Goal: Navigation & Orientation: Find specific page/section

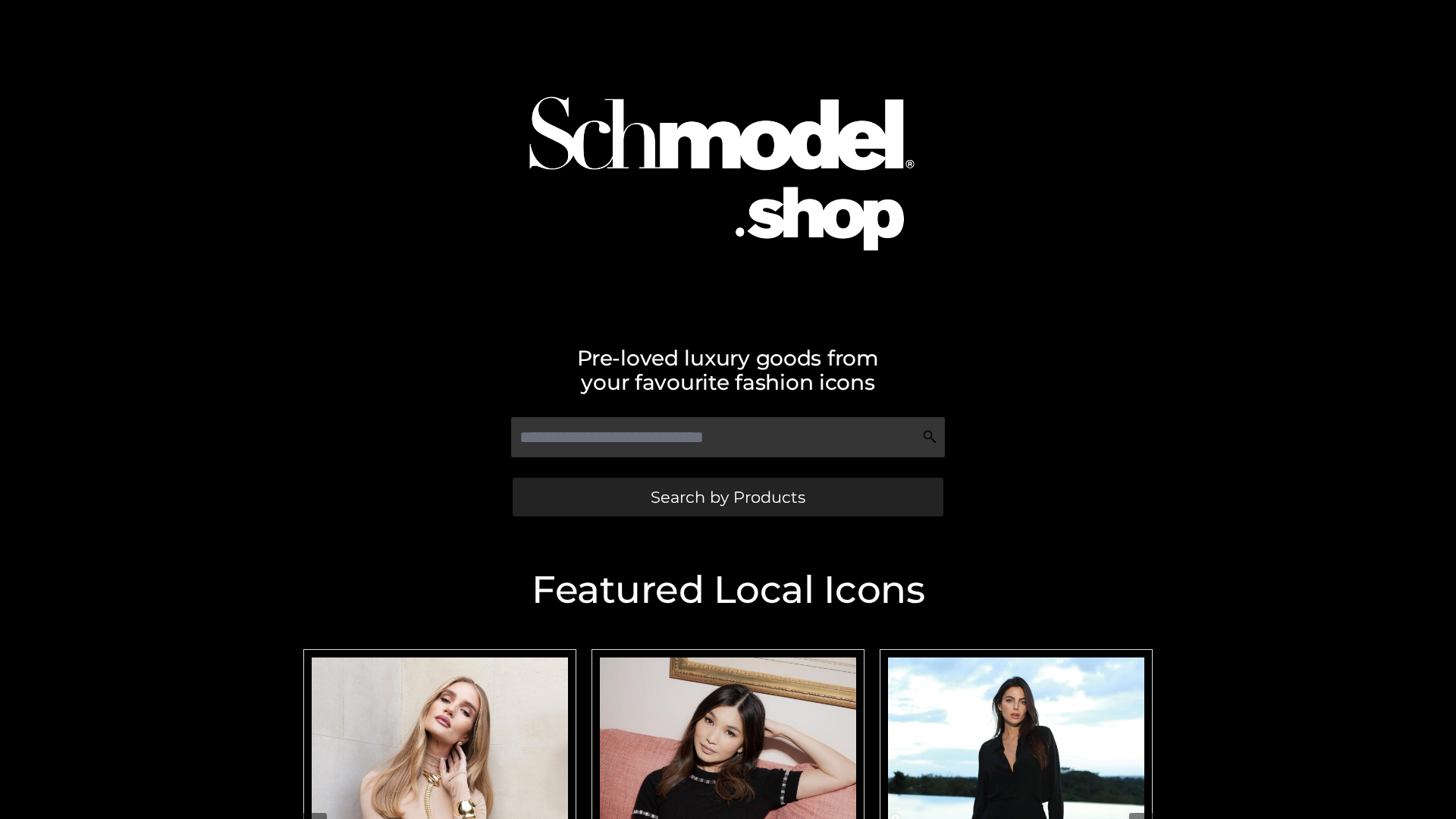
click at [727, 497] on span "Search by Products" at bounding box center [728, 497] width 155 height 16
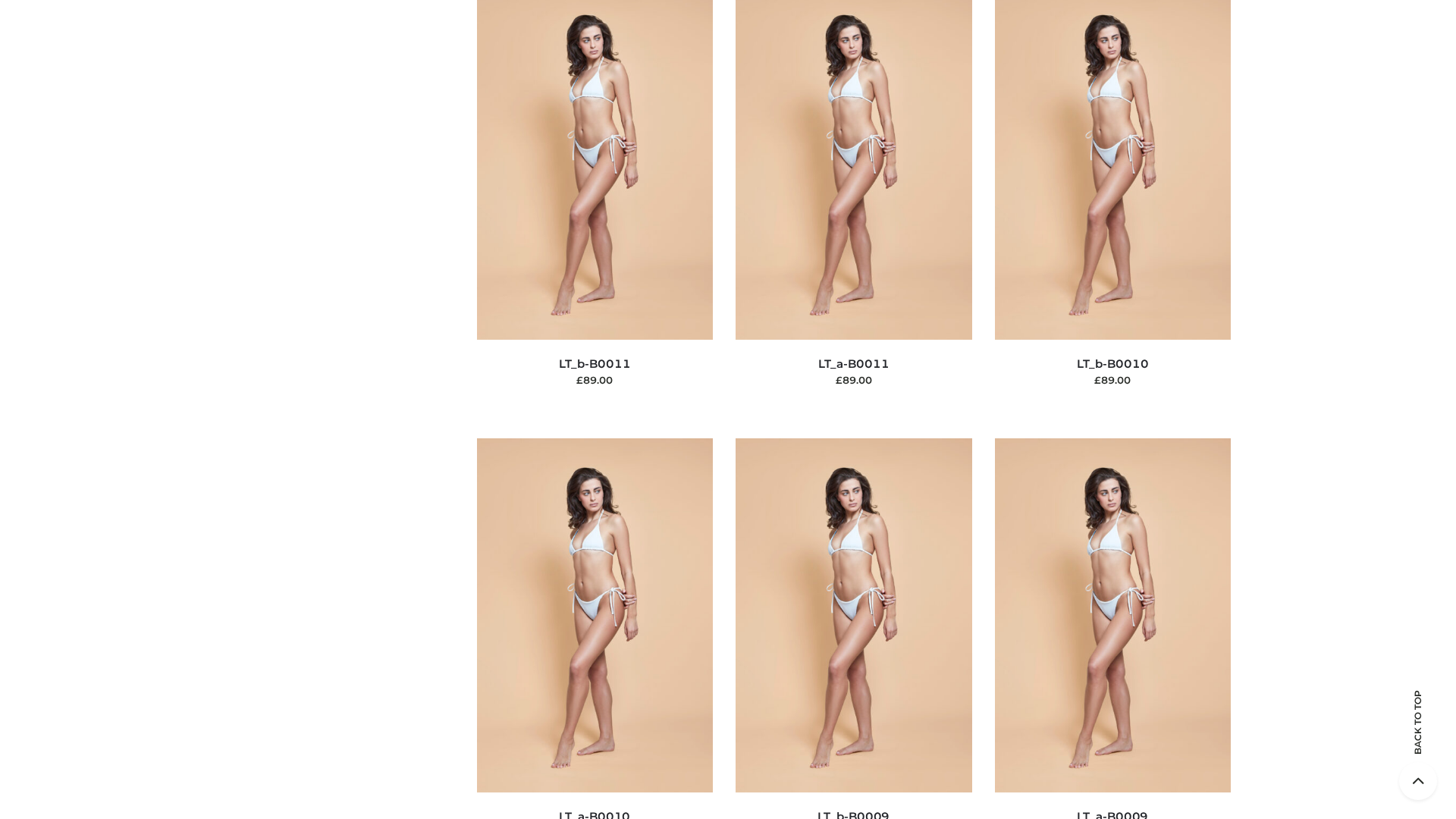
scroll to position [6812, 0]
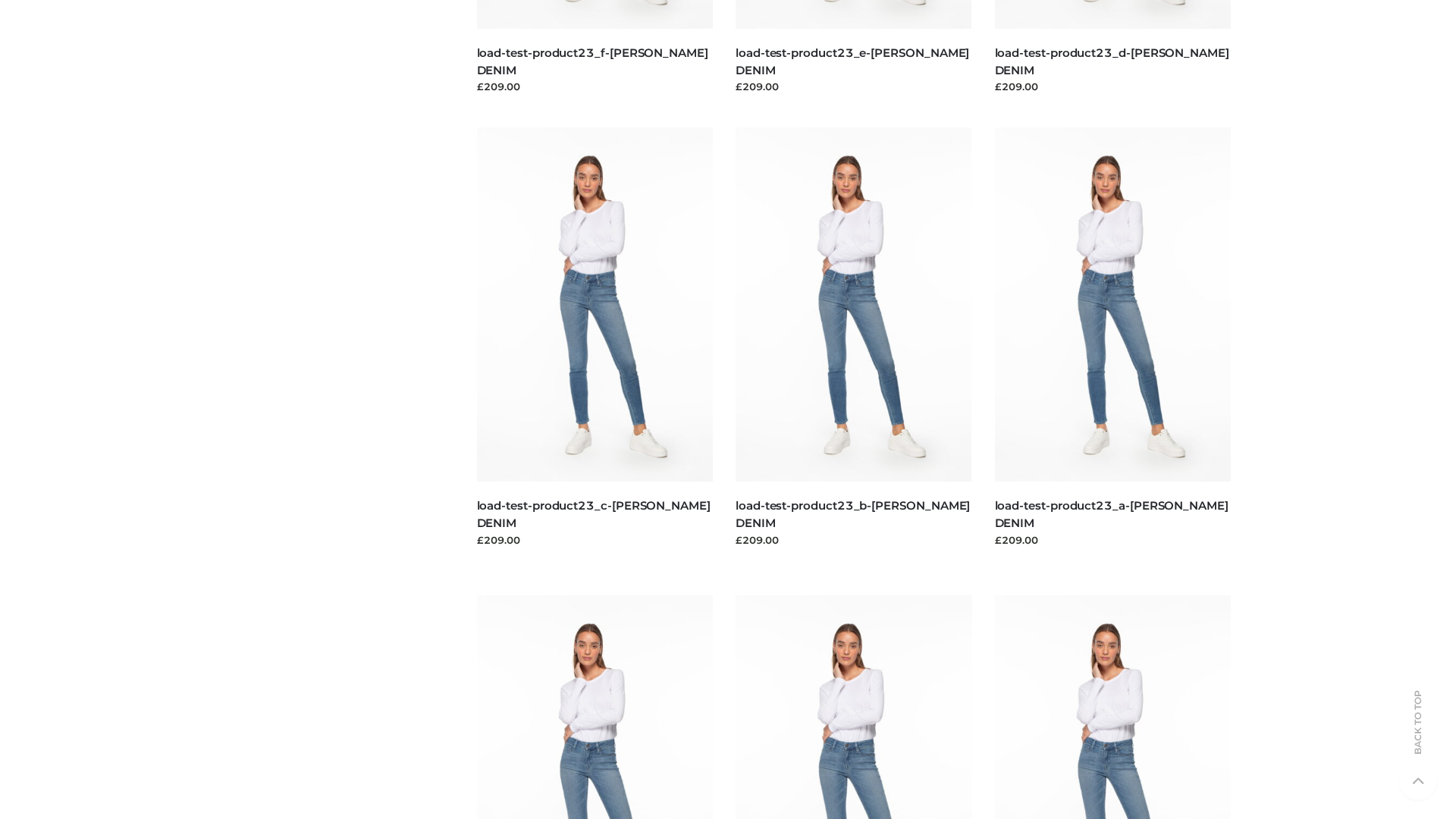
scroll to position [1331, 0]
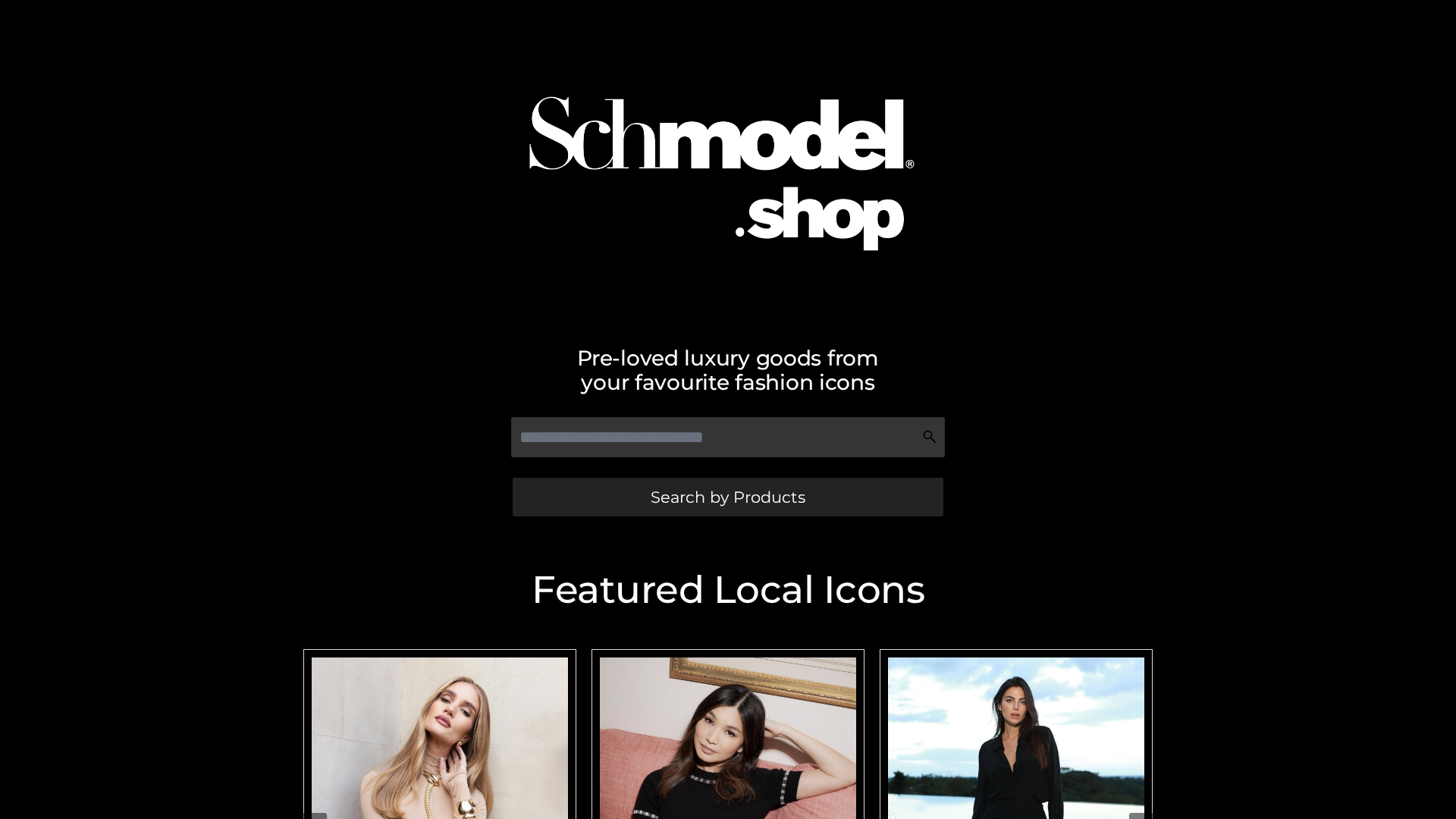
click at [727, 497] on span "Search by Products" at bounding box center [728, 497] width 155 height 16
